Goal: Task Accomplishment & Management: Use online tool/utility

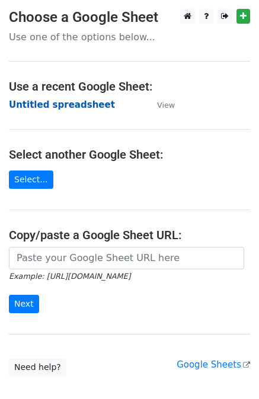
click at [51, 105] on strong "Untitled spreadsheet" at bounding box center [62, 104] width 106 height 11
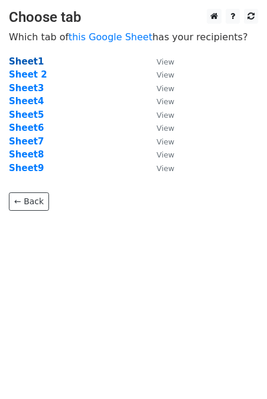
click at [22, 62] on strong "Sheet1" at bounding box center [26, 61] width 35 height 11
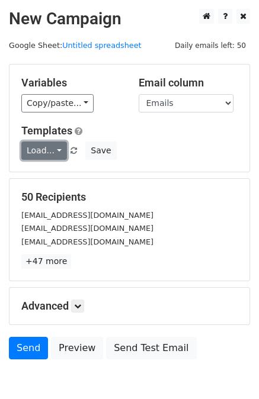
click at [54, 147] on link "Load..." at bounding box center [44, 150] width 46 height 18
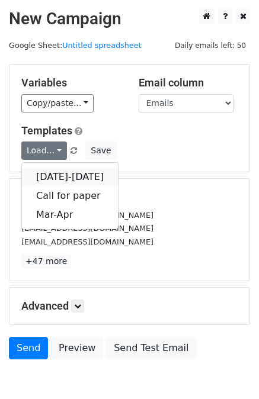
click at [54, 170] on link "Sep-Oct 2025" at bounding box center [70, 176] width 96 height 19
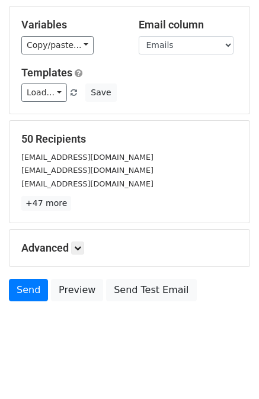
scroll to position [59, 0]
